Goal: Transaction & Acquisition: Purchase product/service

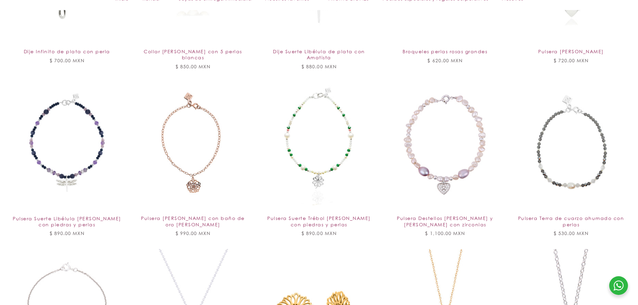
scroll to position [804, 0]
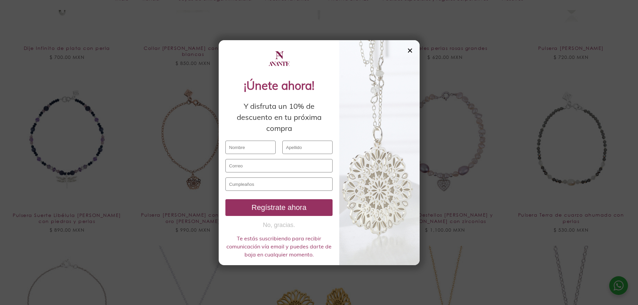
click at [411, 48] on div "✕" at bounding box center [410, 50] width 6 height 7
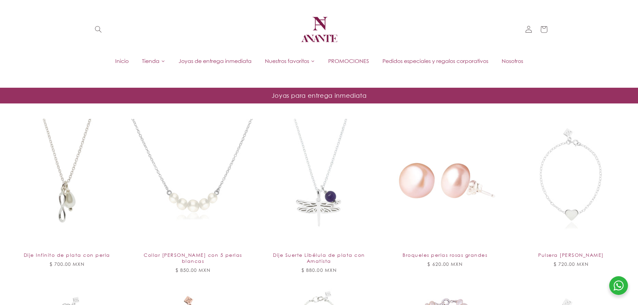
scroll to position [469, 0]
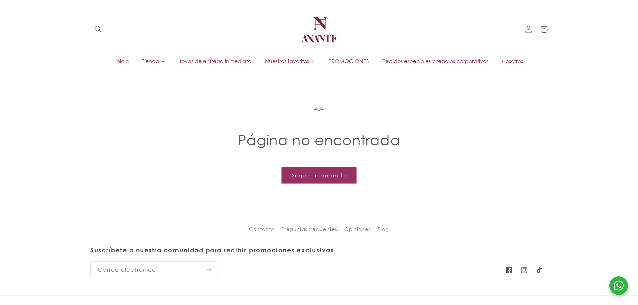
click at [323, 169] on link "Seguir comprando" at bounding box center [319, 175] width 75 height 16
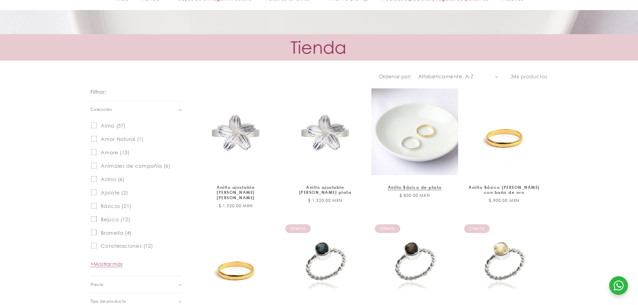
scroll to position [268, 0]
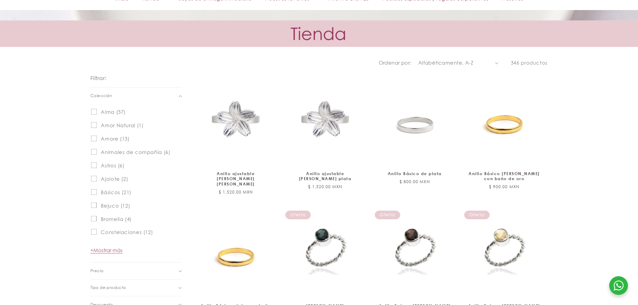
click at [438, 64] on select "Características Más vendidos Alfabéticamente, A-Z Alfabéticamente, Z-A Precio, …" at bounding box center [458, 62] width 80 height 7
select select "best-selling"
click at [419, 59] on select "Características Más vendidos Alfabéticamente, A-Z Alfabéticamente, Z-A Precio, …" at bounding box center [458, 62] width 80 height 7
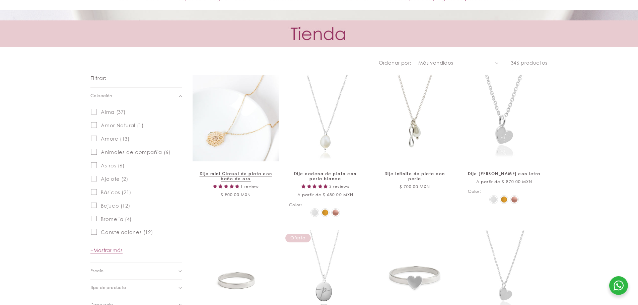
click at [260, 171] on link "Dije mini Girasol de plata con baño de oro" at bounding box center [236, 176] width 73 height 10
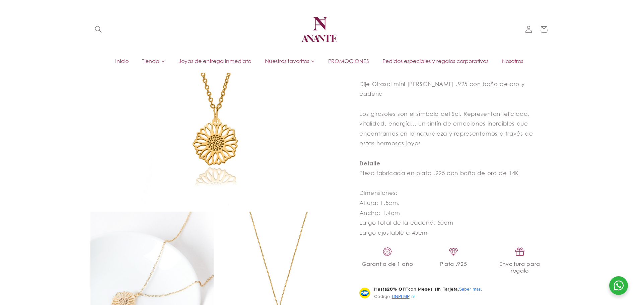
scroll to position [201, 0]
